Goal: Information Seeking & Learning: Find specific fact

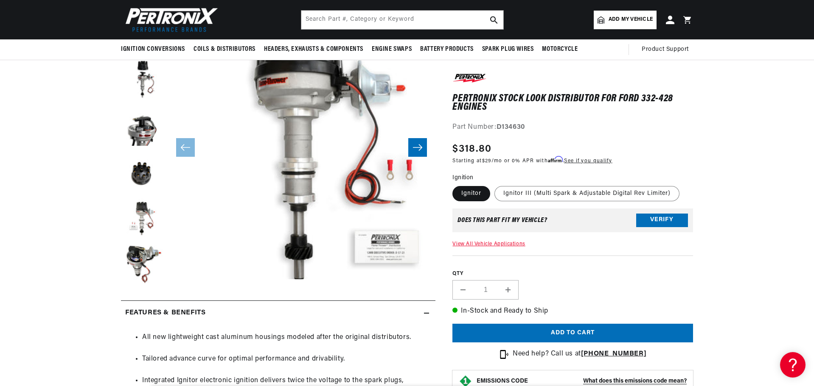
scroll to position [0, 257]
click at [360, 19] on input "text" at bounding box center [402, 20] width 202 height 19
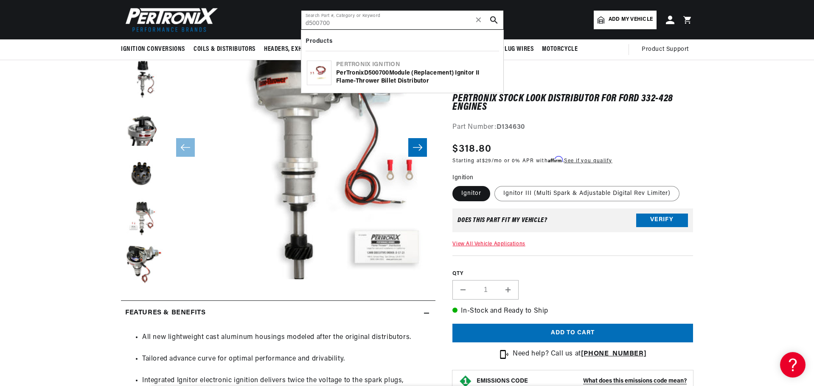
scroll to position [0, 0]
type input "d500700"
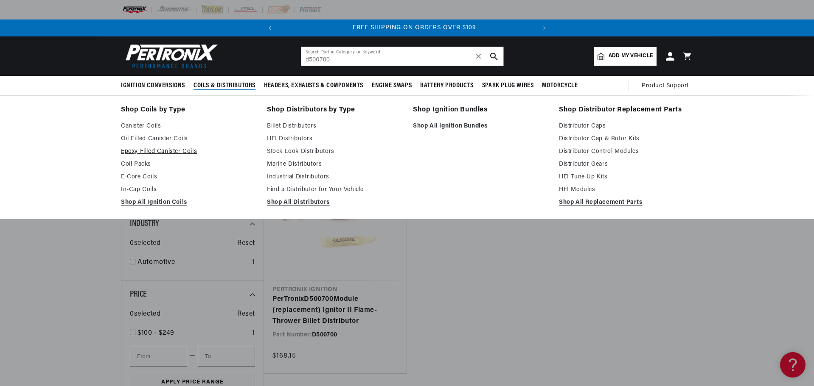
scroll to position [0, 257]
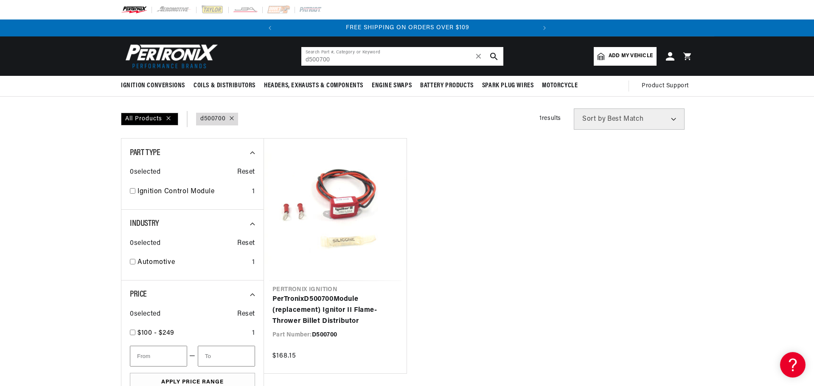
drag, startPoint x: 360, startPoint y: 60, endPoint x: 286, endPoint y: 59, distance: 73.4
click at [286, 59] on header "BETTER SEARCH RESULTS Add your vehicle's year, make, and model to find parts be…" at bounding box center [407, 55] width 614 height 39
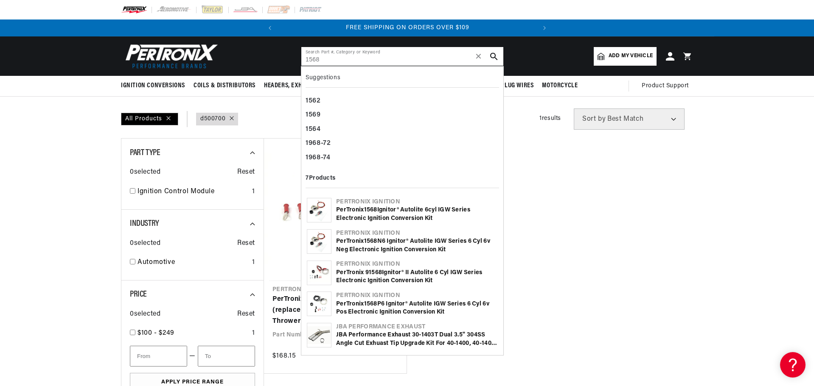
type input "1568"
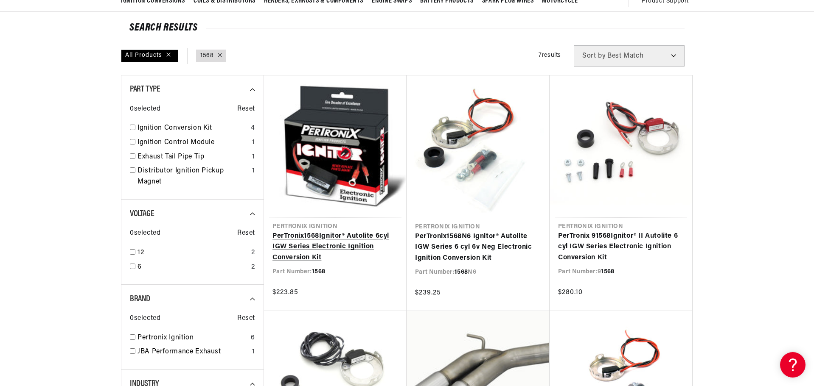
click at [362, 231] on link "PerTronix 1568 Ignitor® Autolite 6cyl IGW Series Electronic Ignition Conversion…" at bounding box center [335, 247] width 126 height 33
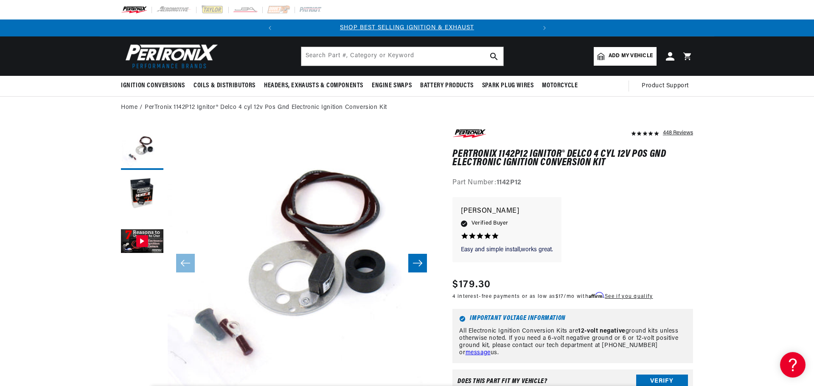
scroll to position [0, 257]
click at [397, 60] on input "text" at bounding box center [402, 56] width 202 height 19
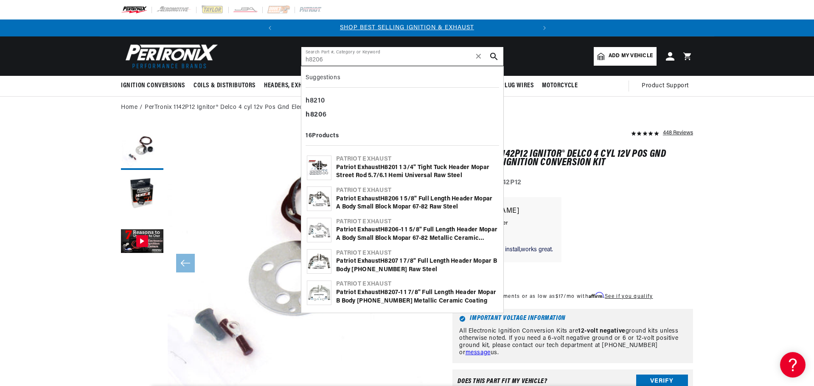
type input "h8206"
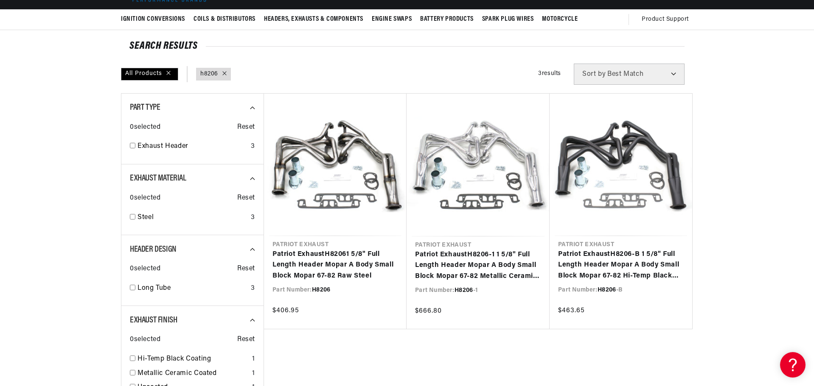
scroll to position [85, 0]
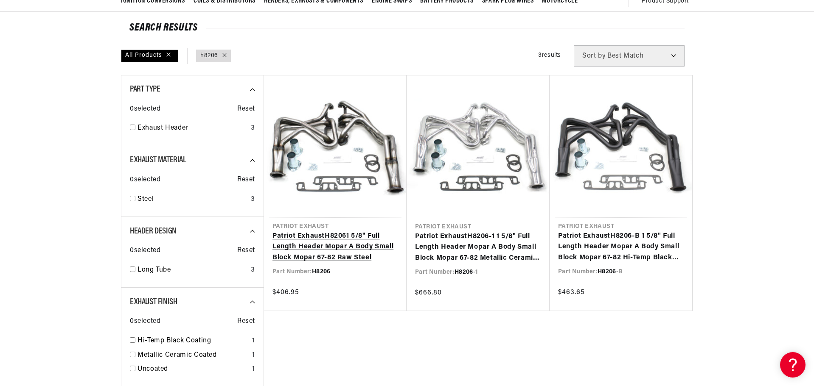
click at [334, 231] on link "Patriot Exhaust H8206 1 5/8" Full Length Header Mopar A Body Small Block Mopar …" at bounding box center [335, 247] width 126 height 33
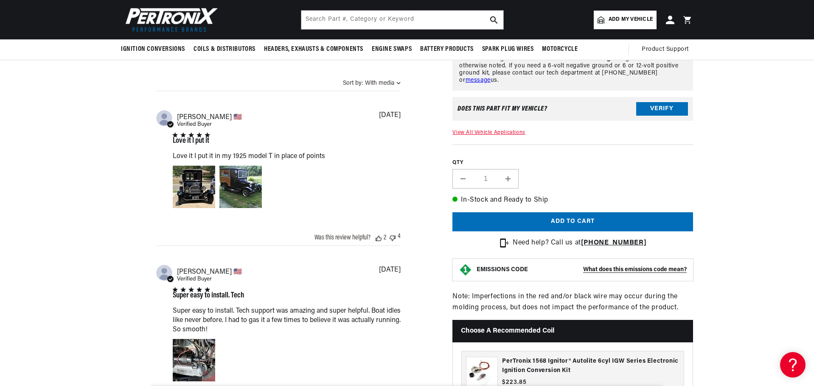
scroll to position [339, 0]
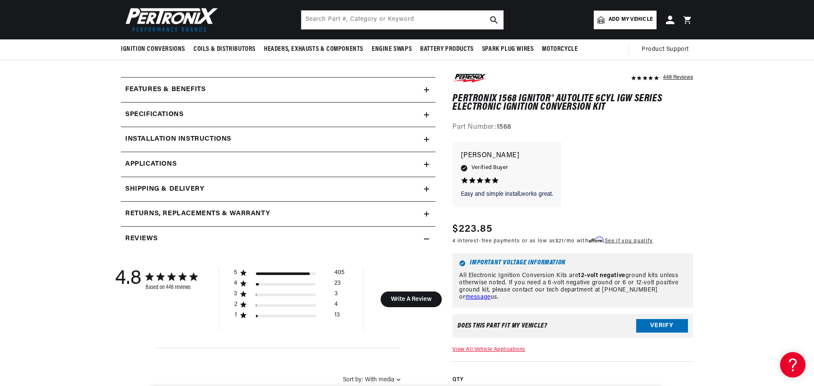
click at [428, 216] on icon at bounding box center [426, 214] width 5 height 5
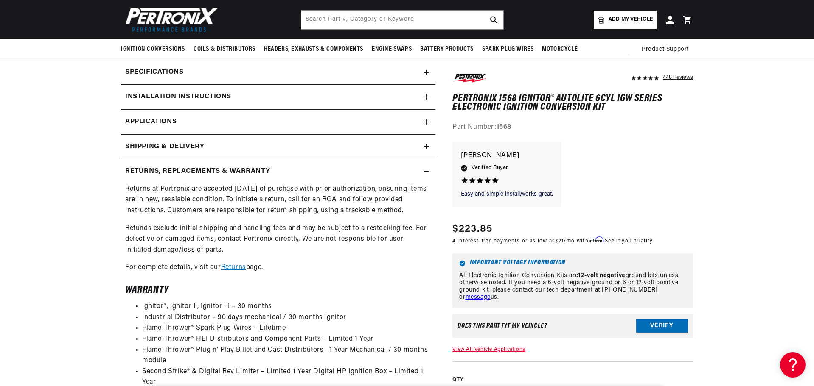
scroll to position [0, 257]
click at [238, 266] on link "Returns" at bounding box center [233, 267] width 25 height 7
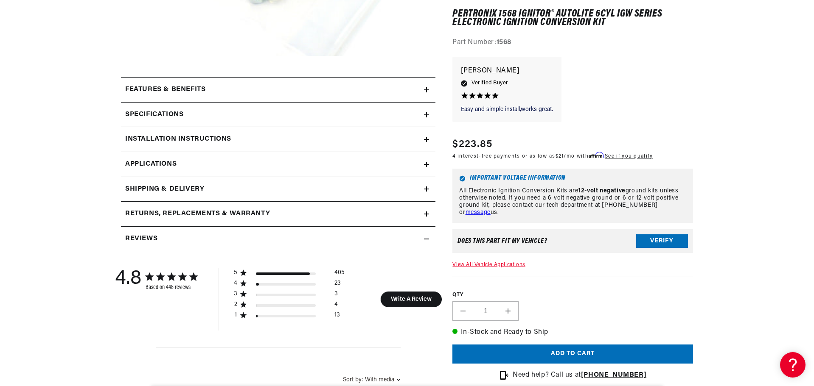
click at [431, 212] on summary "Returns, Replacements & Warranty" at bounding box center [278, 214] width 314 height 25
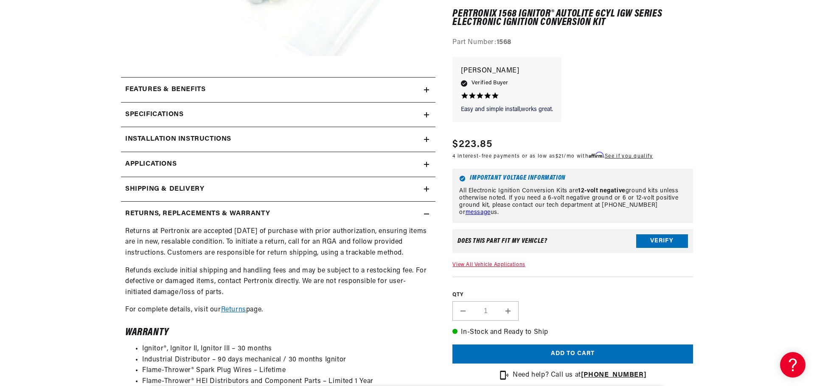
click at [426, 187] on icon at bounding box center [426, 189] width 5 height 5
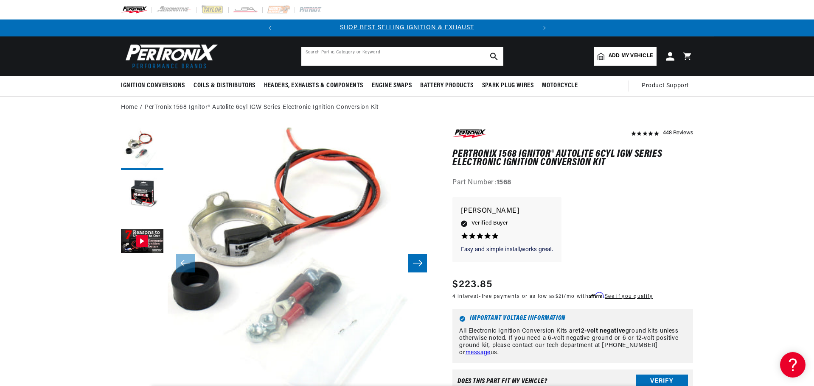
click at [328, 56] on input "text" at bounding box center [402, 56] width 202 height 19
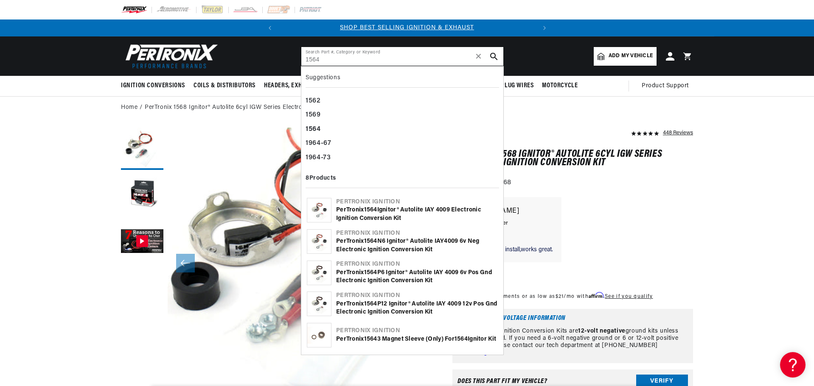
type input "1564"
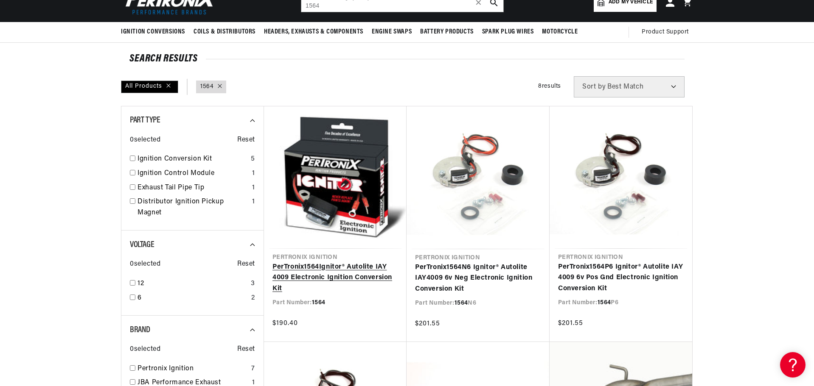
scroll to position [85, 0]
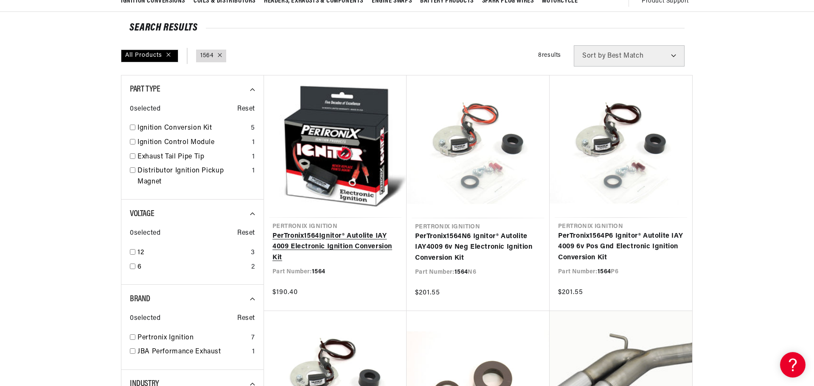
click at [334, 231] on link "PerTronix 1564 Ignitor® Autolite IAY 4009 Electronic Ignition Conversion Kit" at bounding box center [335, 247] width 126 height 33
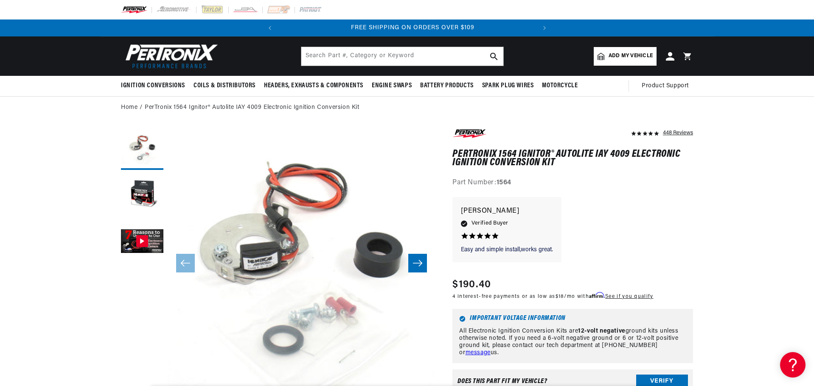
scroll to position [0, 257]
click at [337, 59] on input "text" at bounding box center [402, 56] width 202 height 19
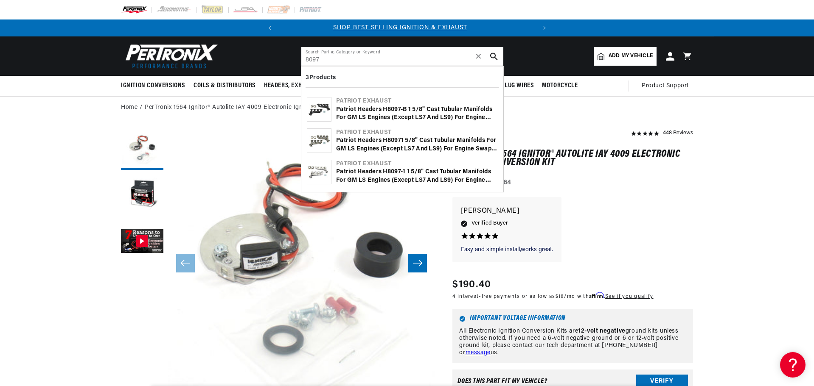
scroll to position [0, 0]
type input "8097"
click at [339, 119] on div "Patriot Headers H 8097 -B 1 5/8" Cast Tubular Manifolds for GM LS Engines (exce…" at bounding box center [417, 114] width 162 height 17
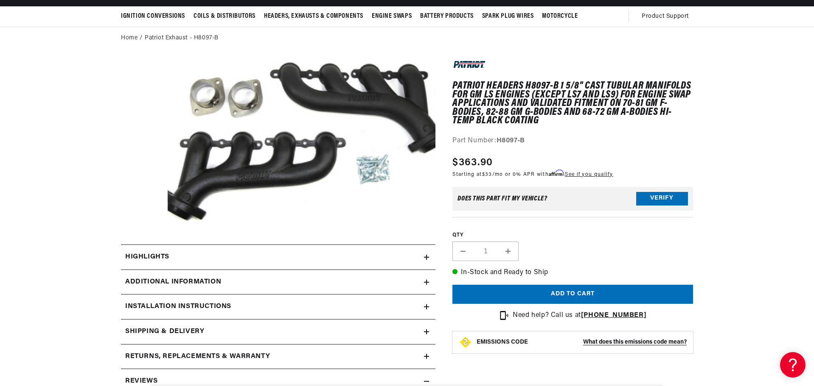
scroll to position [85, 0]
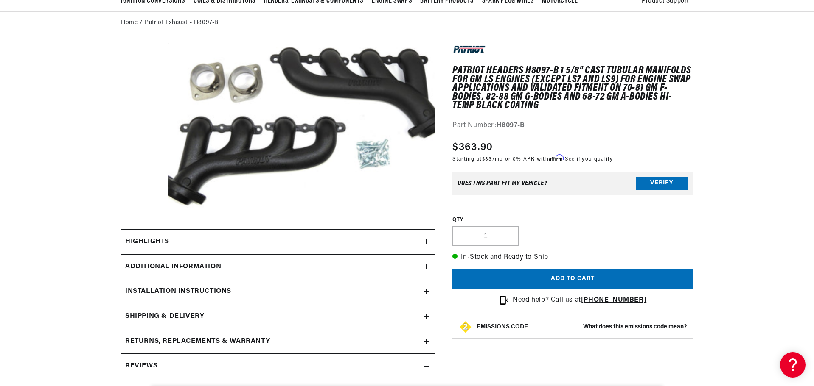
click at [141, 225] on button "Open media 1 in modal" at bounding box center [141, 225] width 0 height 0
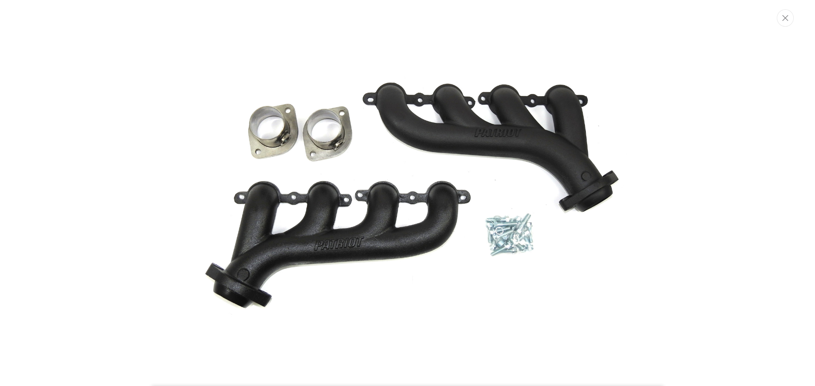
click at [326, 151] on img "Media gallery" at bounding box center [407, 194] width 458 height 283
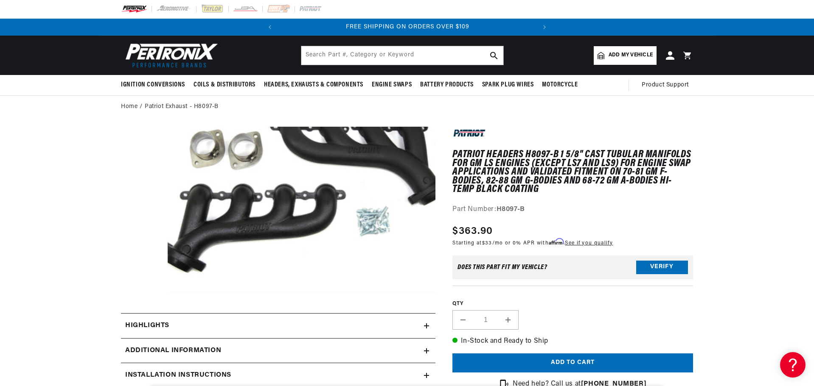
scroll to position [0, 0]
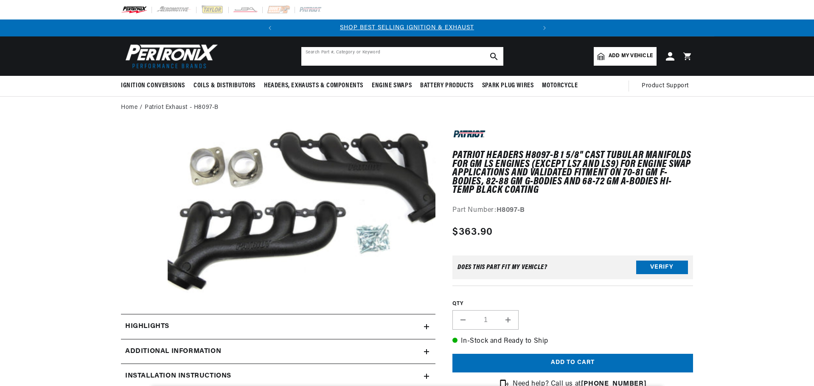
click at [375, 59] on input "text" at bounding box center [402, 56] width 202 height 19
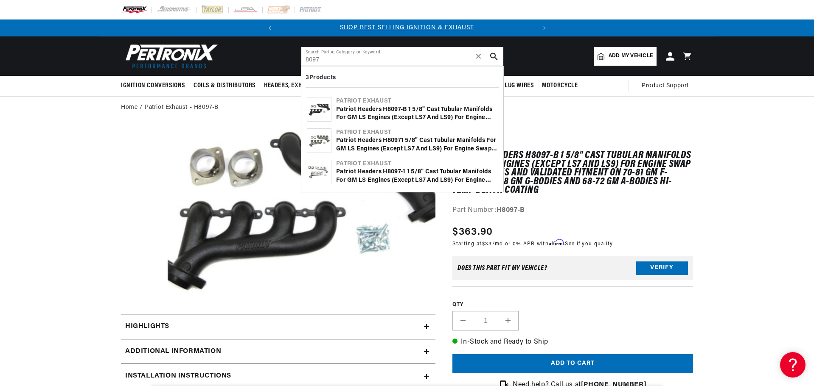
type input "8097"
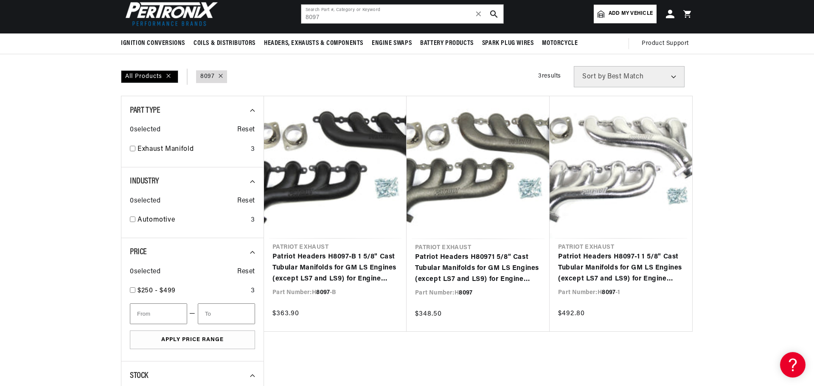
scroll to position [0, 257]
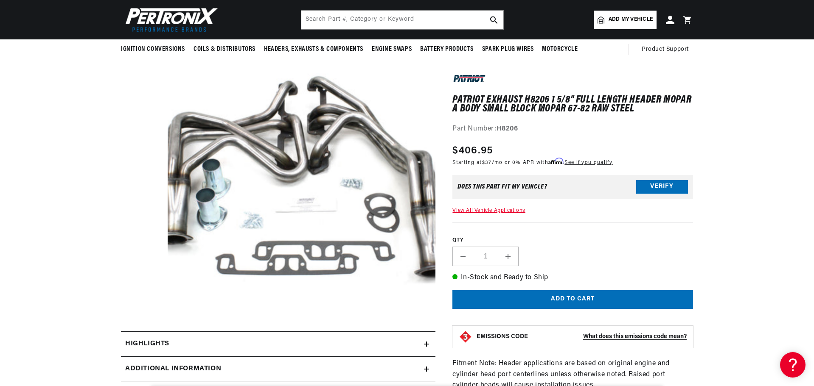
scroll to position [0, 32]
